Goal: Browse casually

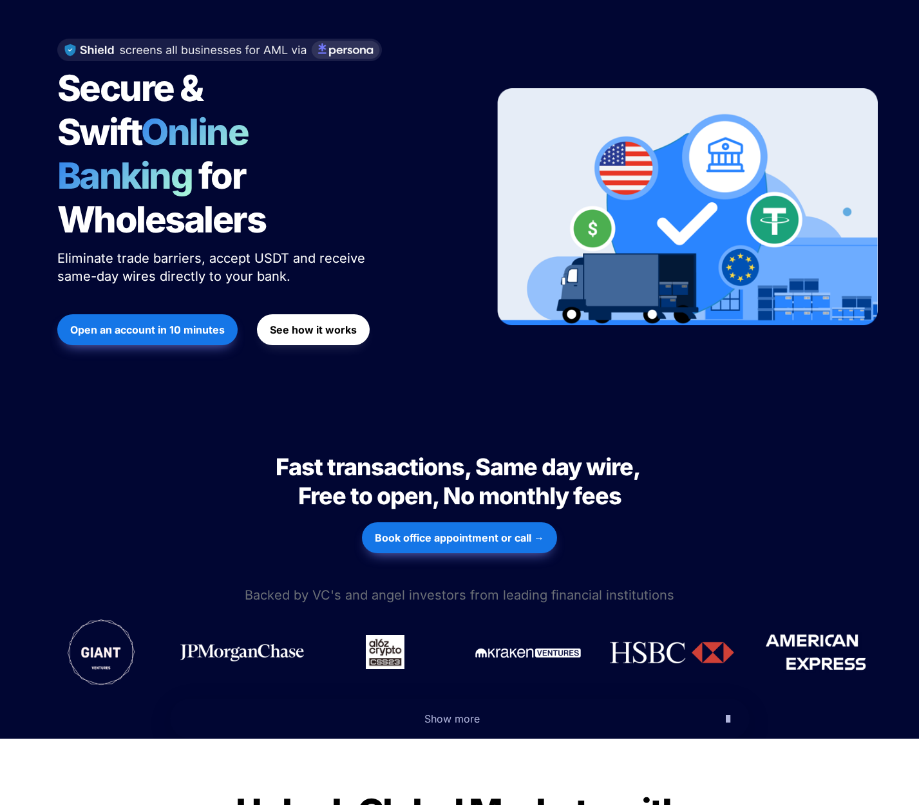
scroll to position [64, 0]
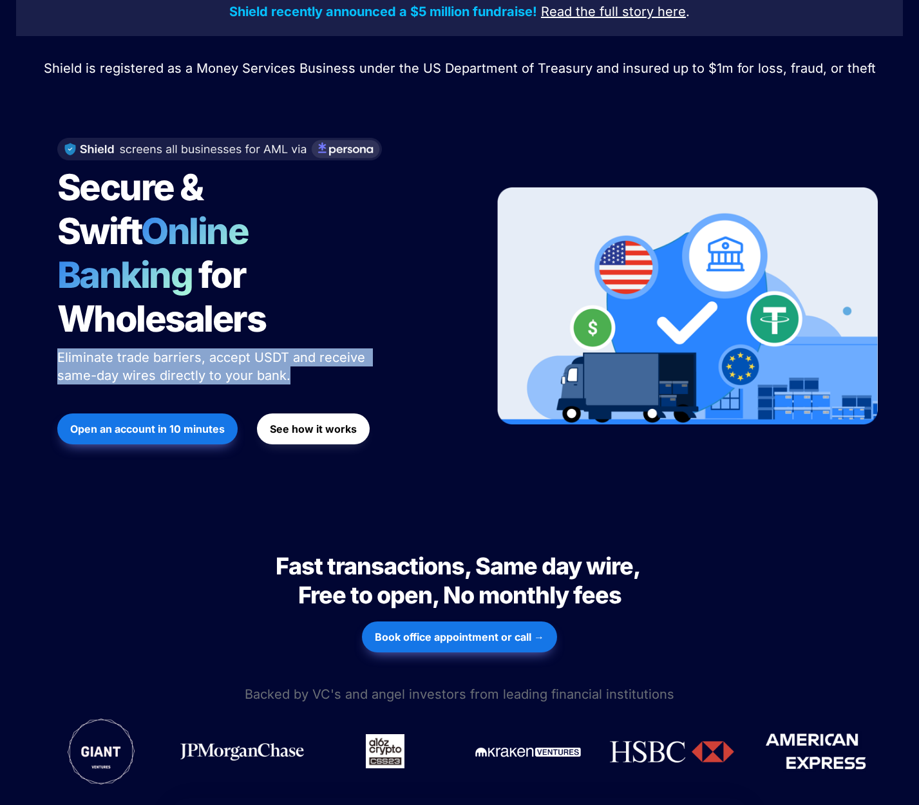
drag, startPoint x: 303, startPoint y: 337, endPoint x: 47, endPoint y: 322, distance: 256.7
click at [47, 322] on div "Secure & Swift Online Banking for Wholesalers Eliminate trade barriers, accept …" at bounding box center [259, 306] width 437 height 363
click at [46, 319] on div "Secure & Swift Online Banking for Wholesalers Eliminate trade barriers, accept …" at bounding box center [259, 306] width 437 height 363
click at [53, 312] on div "Secure & Swift Online Banking for Wholesalers Eliminate trade barriers, accept …" at bounding box center [259, 306] width 437 height 363
click at [55, 312] on div "Secure & Swift Online Banking for Wholesalers Eliminate trade barriers, accept …" at bounding box center [259, 306] width 437 height 363
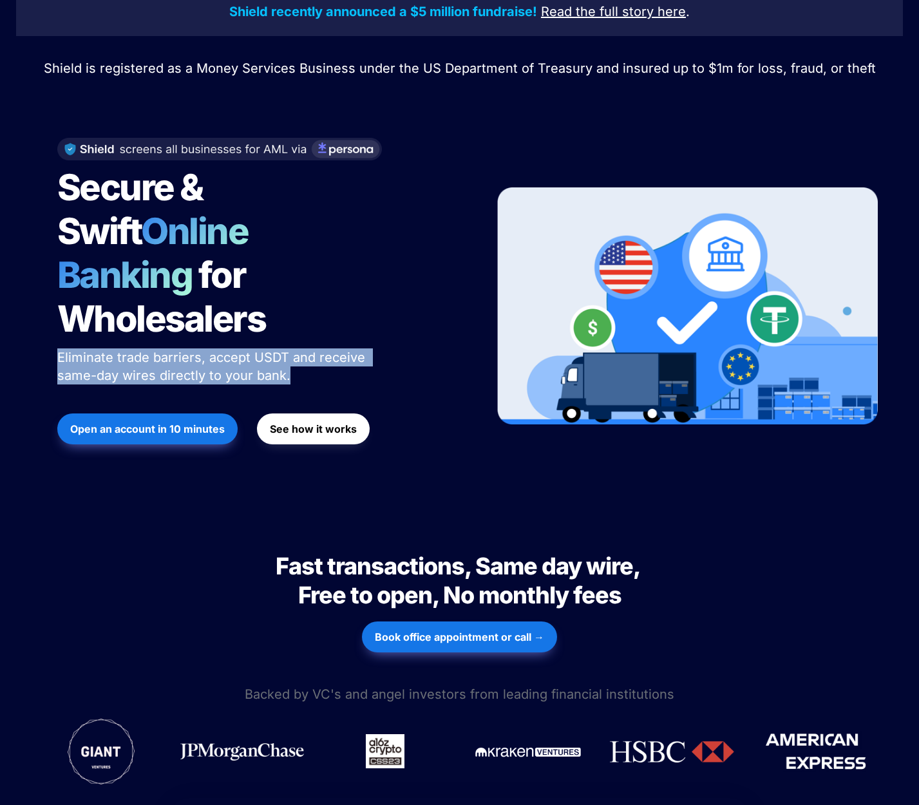
click at [321, 346] on p "Eliminate trade barriers, accept USDT and receive same-day wires directly to yo…" at bounding box center [218, 366] width 322 height 41
click at [288, 346] on p "Eliminate trade barriers, accept USDT and receive same-day wires directly to yo…" at bounding box center [218, 366] width 322 height 41
drag, startPoint x: 296, startPoint y: 332, endPoint x: 48, endPoint y: 310, distance: 249.5
click at [48, 310] on div "Secure & Swift Online Banking for Wholesalers Eliminate trade barriers, accept …" at bounding box center [259, 306] width 437 height 363
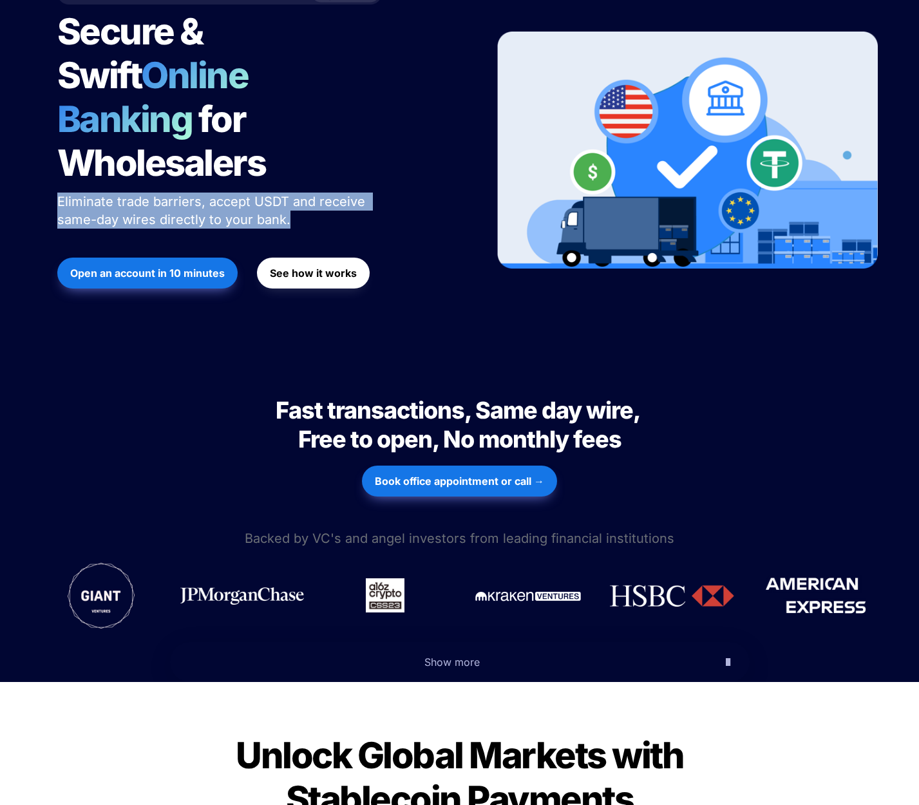
scroll to position [0, 0]
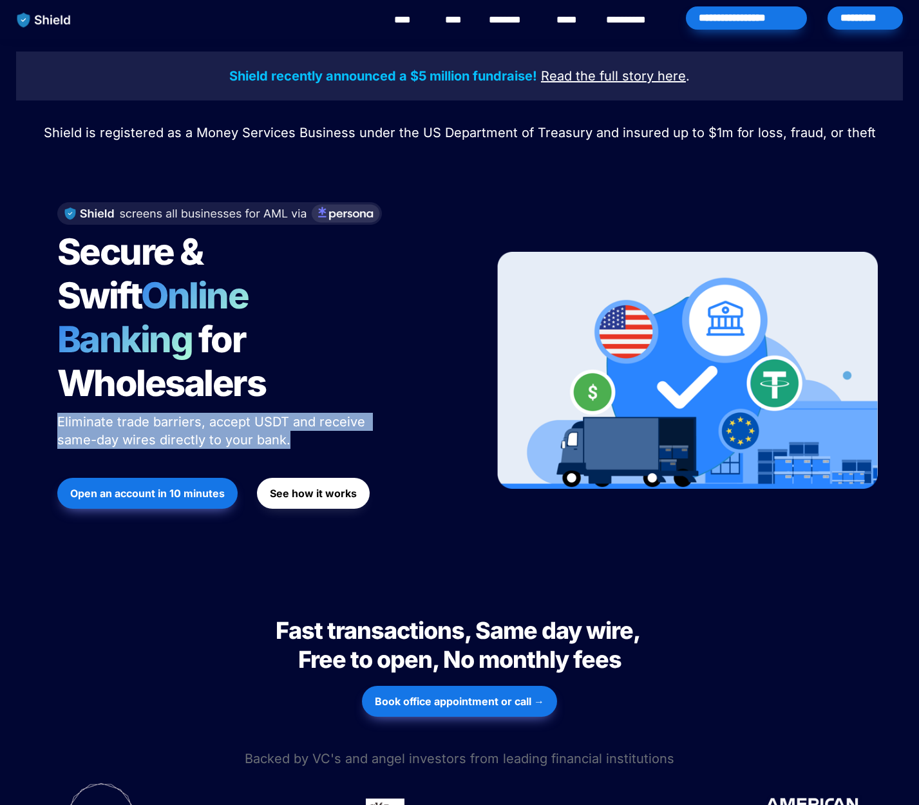
click at [245, 524] on div "Shield recently announced a $5 million fundraise! Read the full story here . Sh…" at bounding box center [459, 308] width 919 height 539
